Goal: Information Seeking & Learning: Learn about a topic

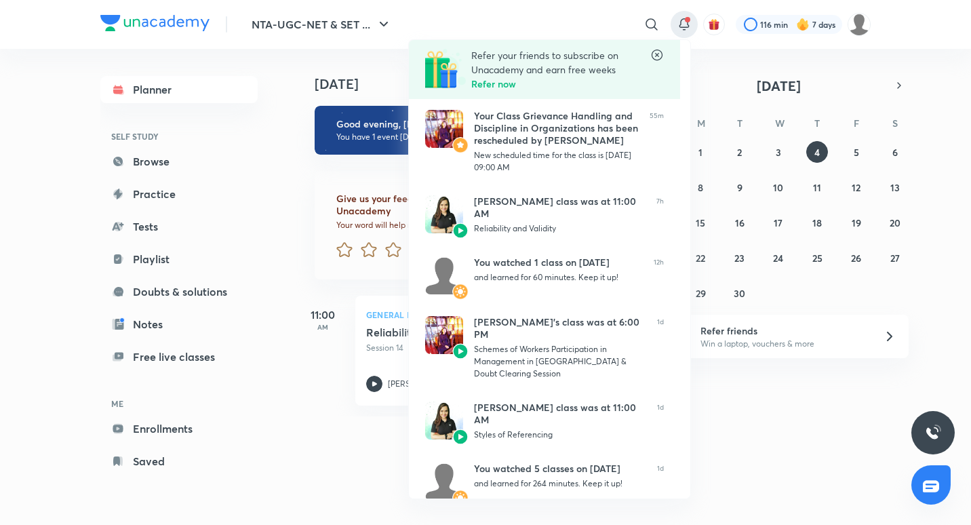
click at [365, 371] on div at bounding box center [485, 262] width 971 height 525
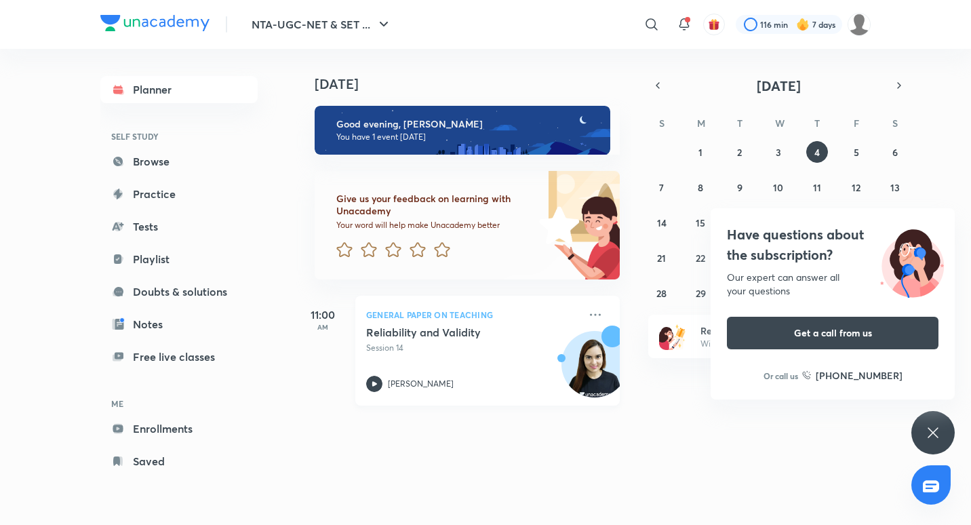
click at [534, 357] on div "Reliability and Validity Session 14 [PERSON_NAME]" at bounding box center [472, 358] width 213 height 66
